Goal: Task Accomplishment & Management: Manage account settings

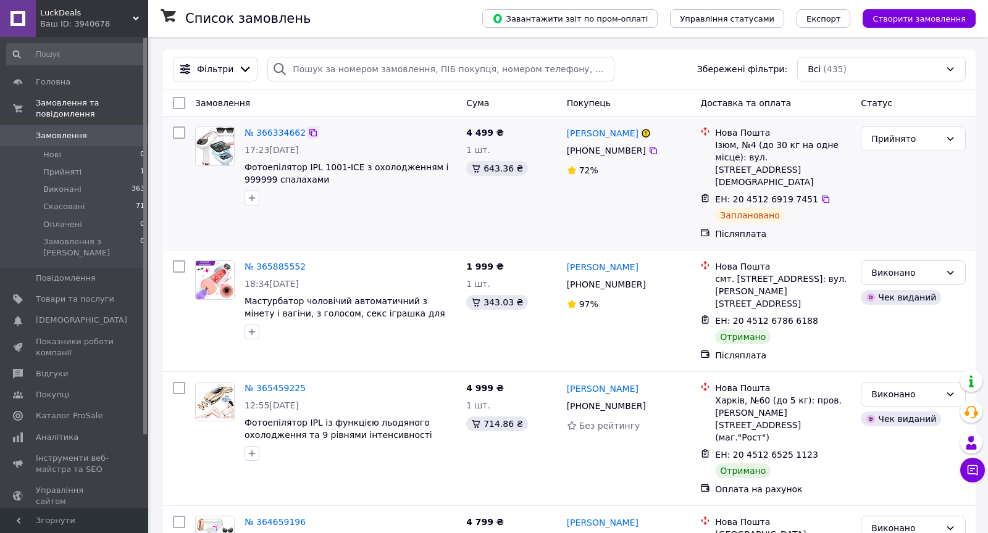
click at [312, 134] on icon at bounding box center [313, 133] width 10 height 10
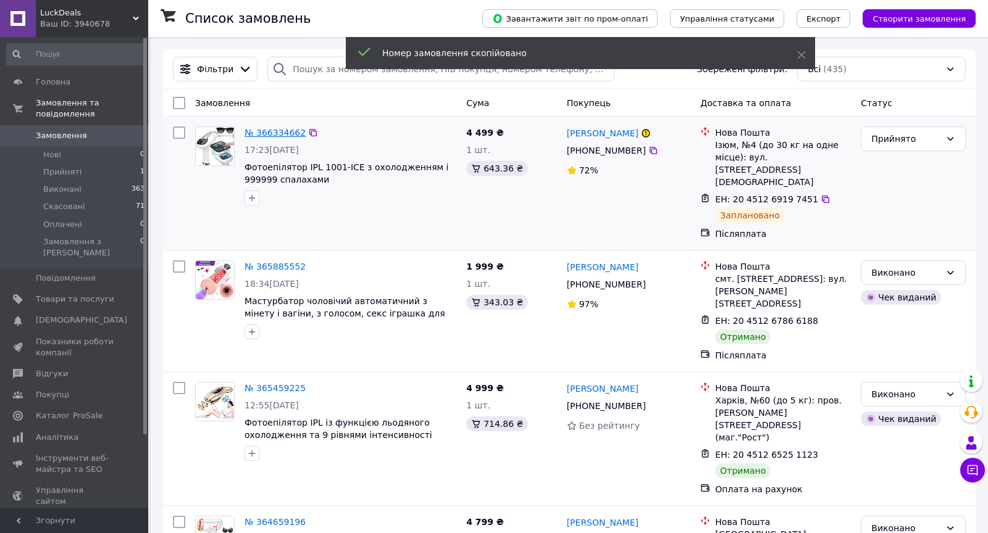
click at [283, 135] on link "№ 366334662" at bounding box center [274, 133] width 61 height 10
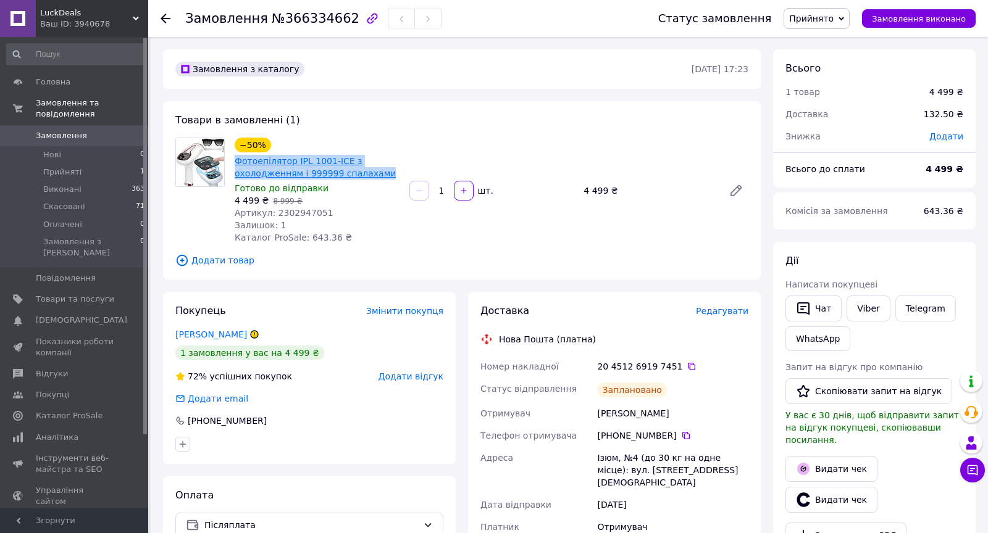
drag, startPoint x: 232, startPoint y: 159, endPoint x: 373, endPoint y: 170, distance: 141.3
click at [386, 170] on div "−50% Фотоепілятор IPL 1001-ICE з охолодженням і 999999 спалахами Готово до відп…" at bounding box center [317, 190] width 175 height 111
copy link "Фотоепілятор IPL 1001-ICE з охолодженням і 999999 спалахами"
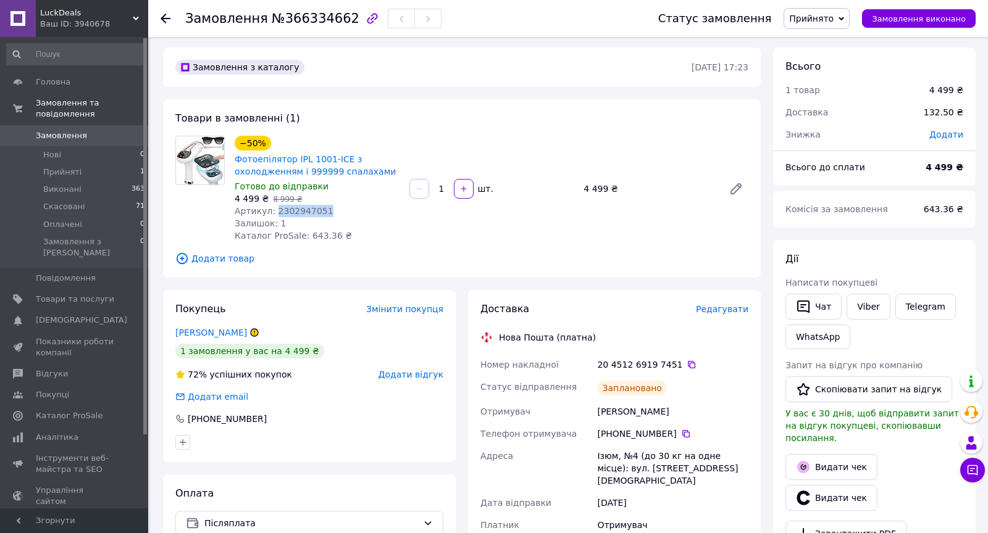
drag, startPoint x: 273, startPoint y: 211, endPoint x: 340, endPoint y: 214, distance: 66.7
click at [340, 214] on div "Артикул: 2302947051" at bounding box center [317, 211] width 165 height 12
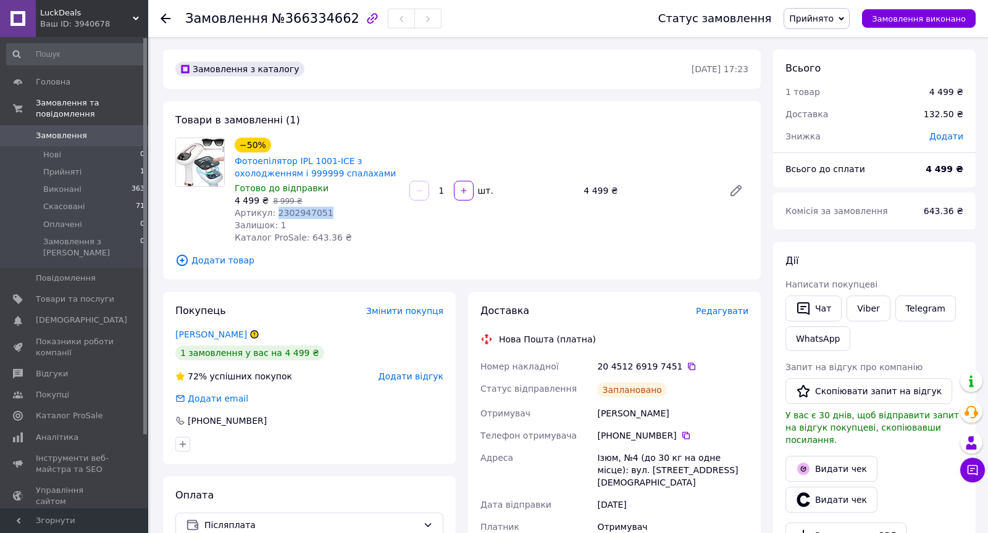
copy span "2302947051"
click at [165, 17] on icon at bounding box center [166, 19] width 10 height 10
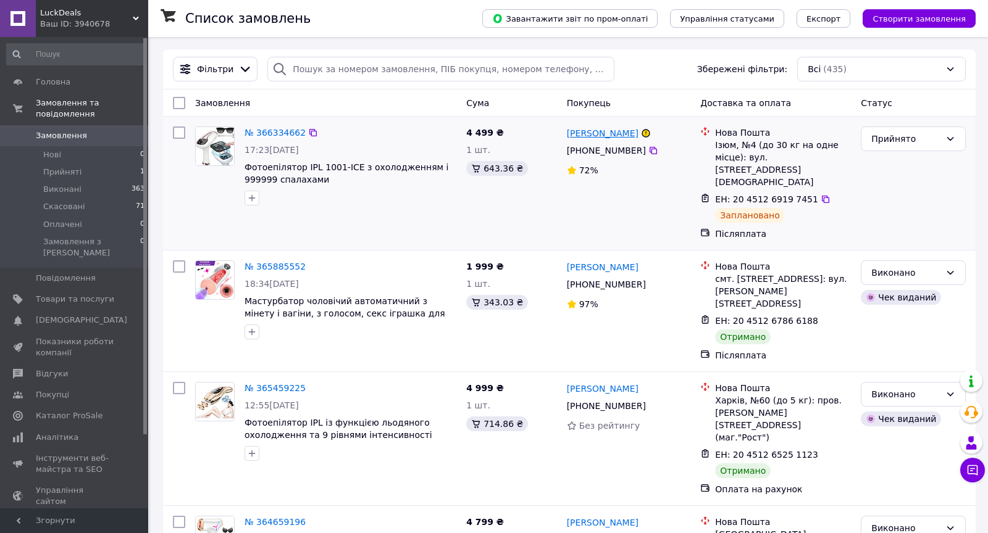
drag, startPoint x: 563, startPoint y: 132, endPoint x: 628, endPoint y: 138, distance: 65.2
click at [628, 138] on div "[PERSON_NAME] [PHONE_NUMBER]%" at bounding box center [629, 183] width 134 height 123
copy link "[PERSON_NAME]"
click at [654, 151] on icon at bounding box center [653, 151] width 10 height 10
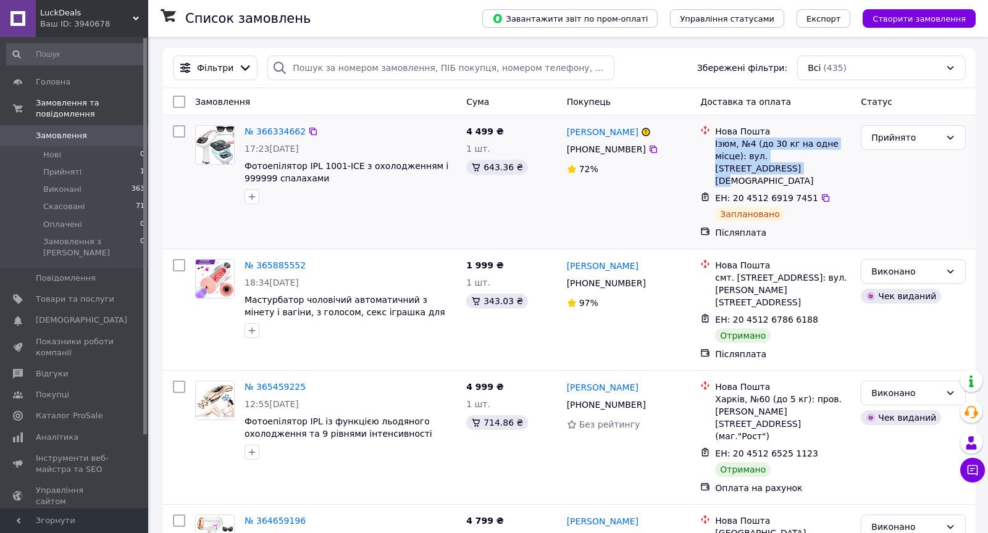
drag, startPoint x: 716, startPoint y: 143, endPoint x: 847, endPoint y: 159, distance: 132.5
click at [847, 159] on div "Ізюм, №4 (до 30 кг на одне місце): вул. [STREET_ADDRESS][DEMOGRAPHIC_DATA]" at bounding box center [783, 162] width 136 height 49
copy div "Ізюм, №4 (до 30 кг на одне місце): вул. [STREET_ADDRESS][DEMOGRAPHIC_DATA]"
click at [821, 194] on icon at bounding box center [826, 199] width 10 height 10
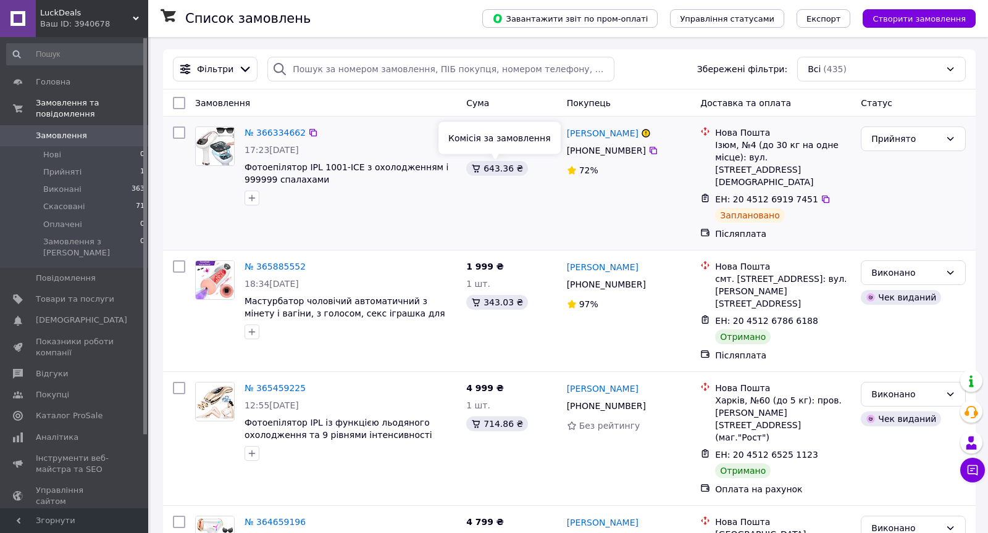
scroll to position [2, 0]
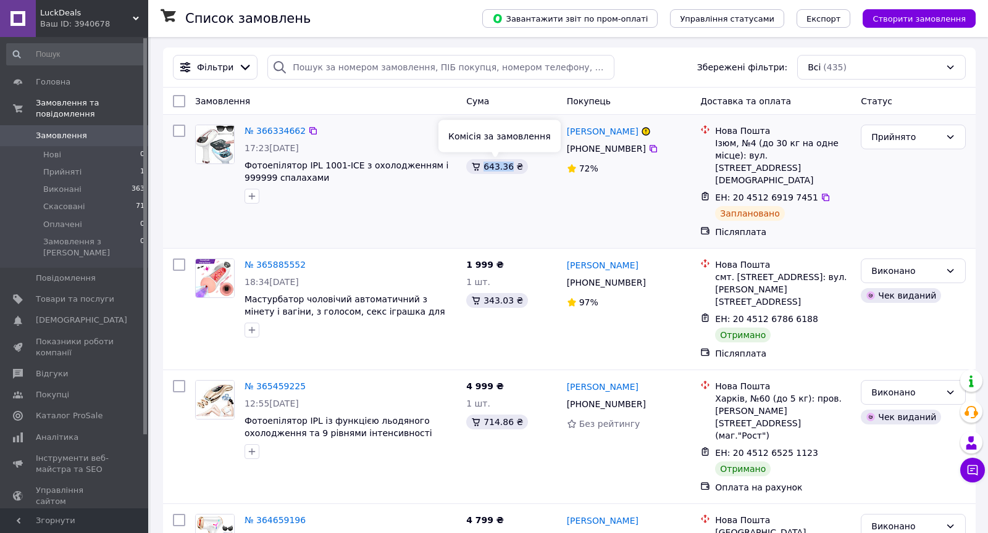
drag, startPoint x: 483, startPoint y: 169, endPoint x: 512, endPoint y: 170, distance: 29.0
click at [512, 170] on div "643.36 ₴" at bounding box center [497, 166] width 62 height 15
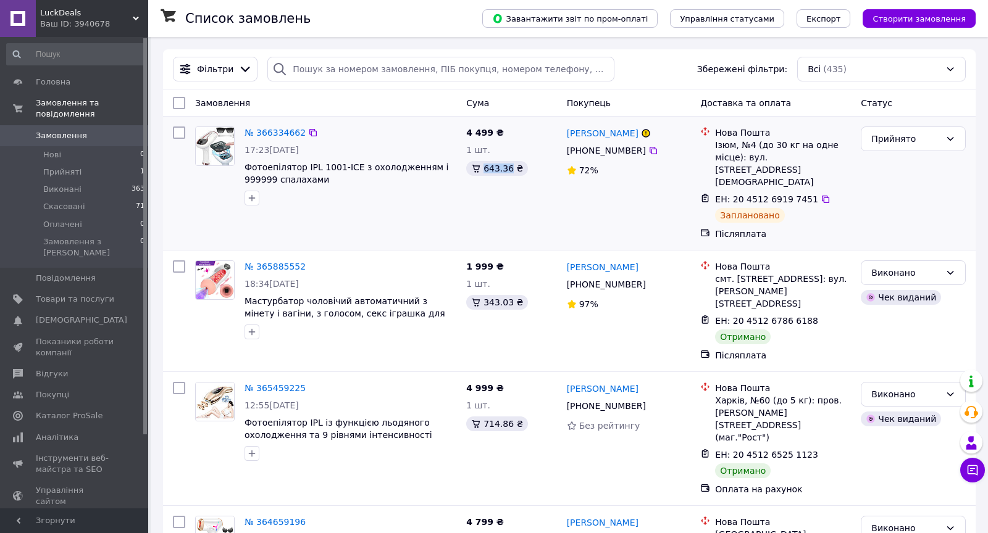
copy div "643.36"
drag, startPoint x: 272, startPoint y: 149, endPoint x: 298, endPoint y: 150, distance: 25.3
click at [299, 148] on span "17:23[DATE]" at bounding box center [271, 150] width 54 height 10
drag, startPoint x: 272, startPoint y: 149, endPoint x: 315, endPoint y: 148, distance: 43.9
click at [315, 148] on div "17:23[DATE]" at bounding box center [350, 150] width 212 height 12
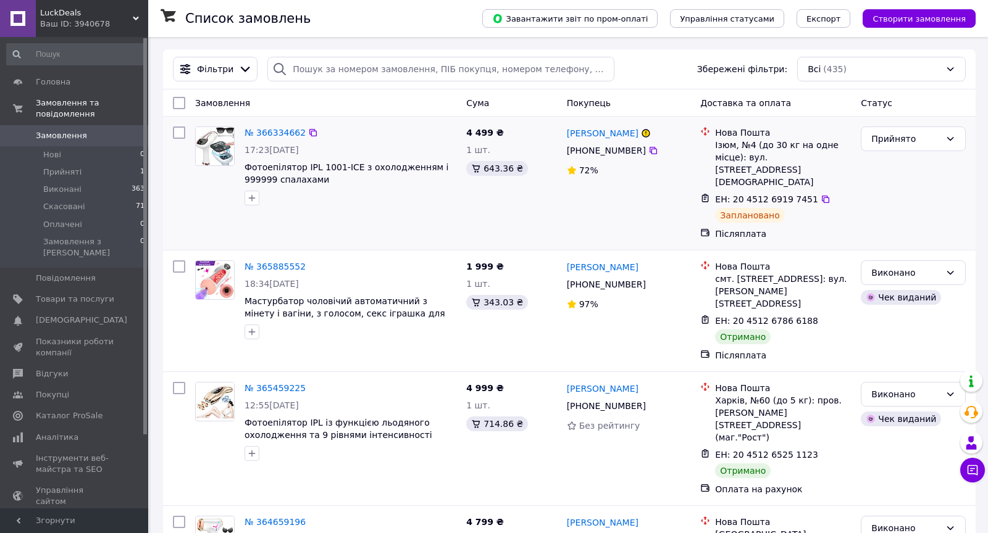
copy span "[DATE]"
